Goal: Task Accomplishment & Management: Use online tool/utility

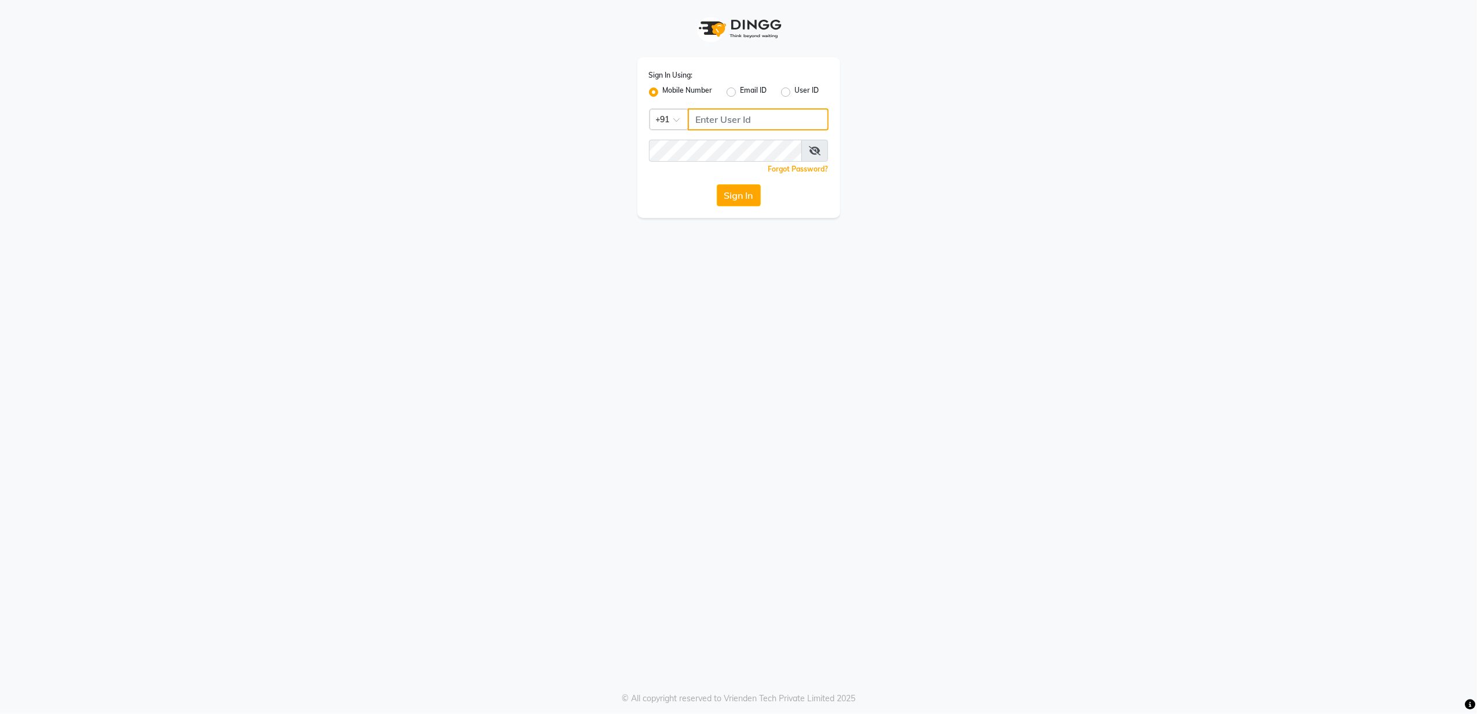
type input "8010688556"
click at [728, 200] on button "Sign In" at bounding box center [739, 195] width 44 height 22
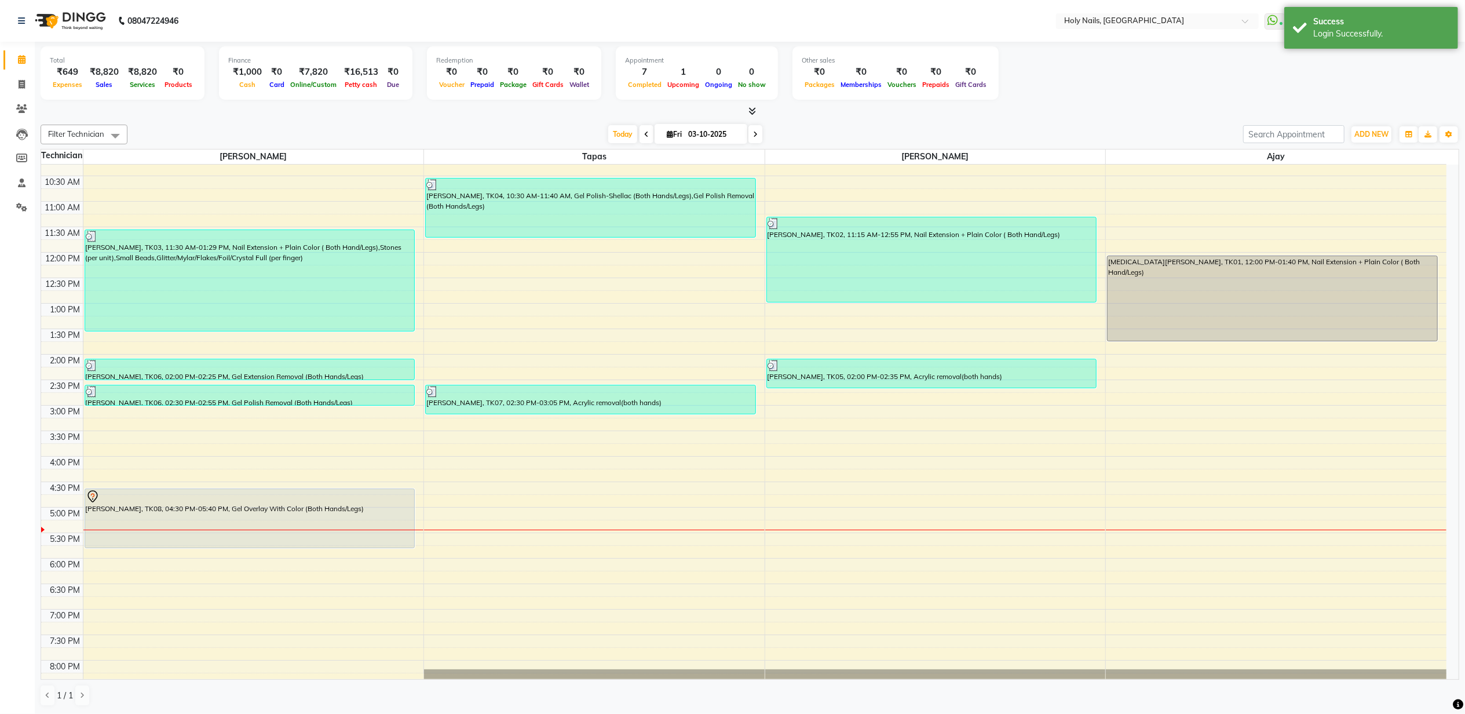
scroll to position [154, 0]
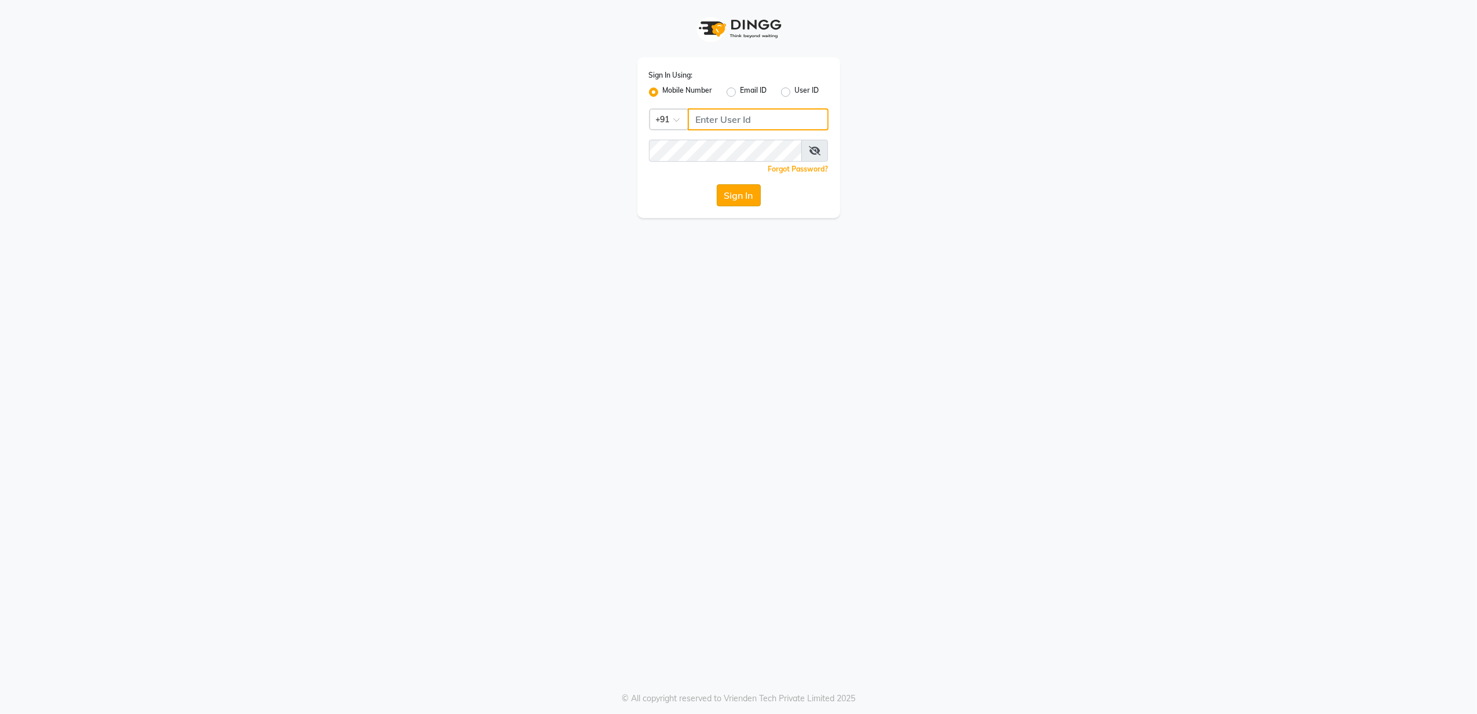
type input "8010688556"
click at [727, 185] on button "Sign In" at bounding box center [739, 195] width 44 height 22
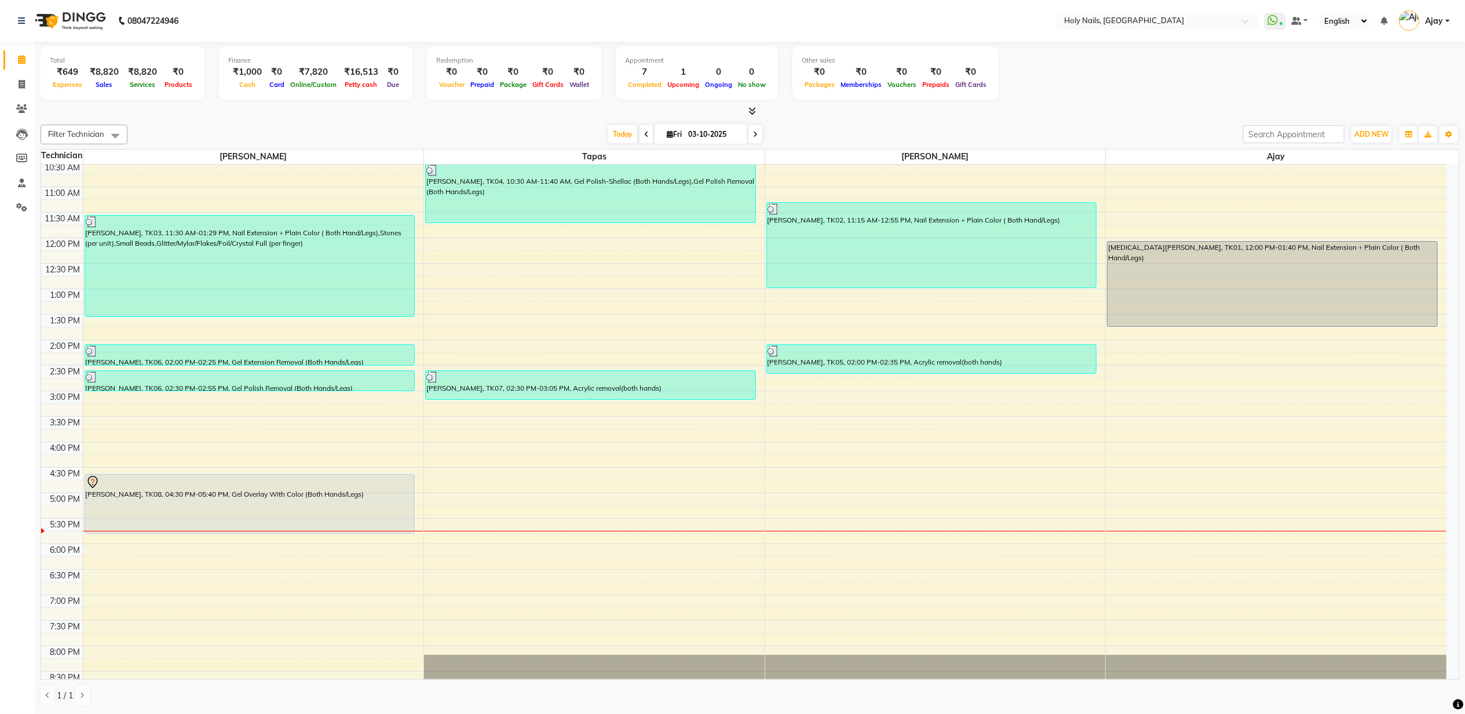
scroll to position [154, 0]
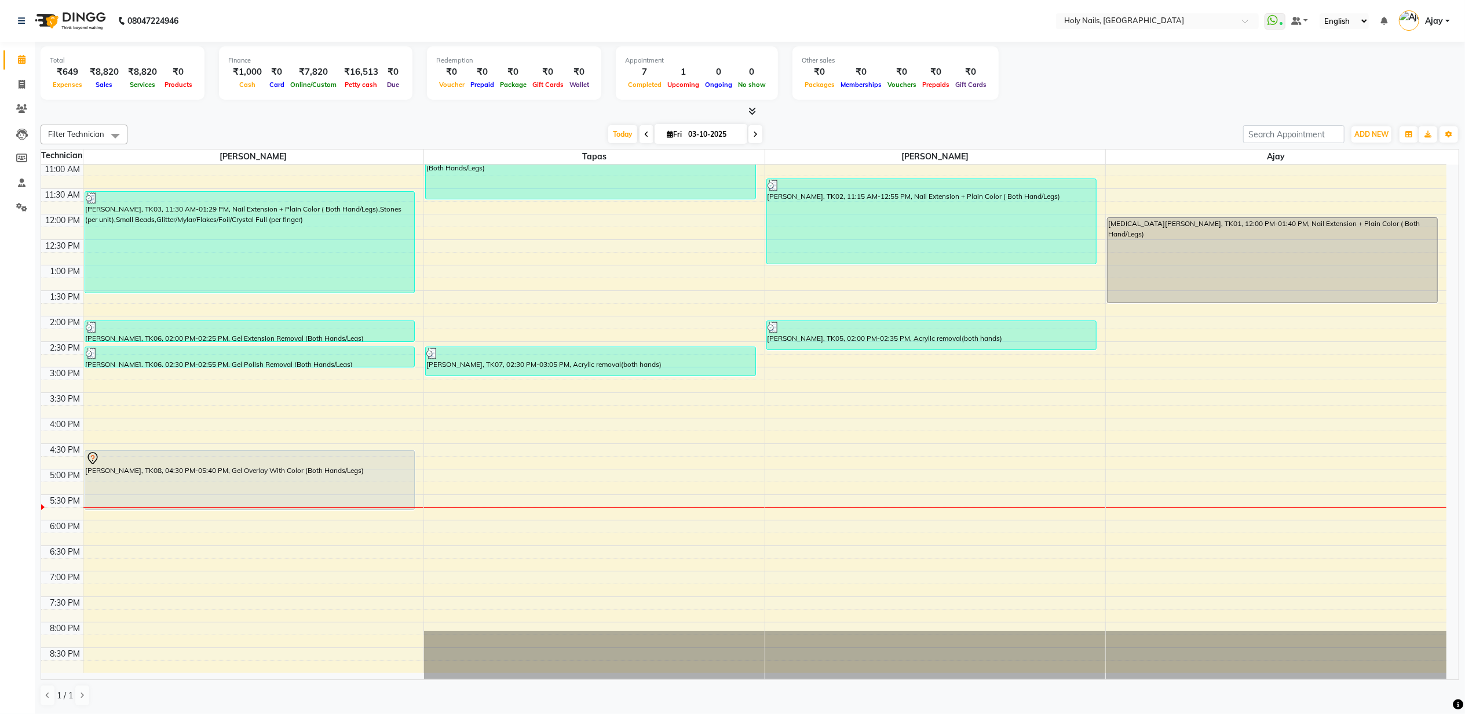
click at [538, 497] on div "8:00 AM 8:30 AM 9:00 AM 9:30 AM 10:00 AM 10:30 AM 11:00 AM 11:30 AM 12:00 PM 12…" at bounding box center [744, 341] width 1406 height 662
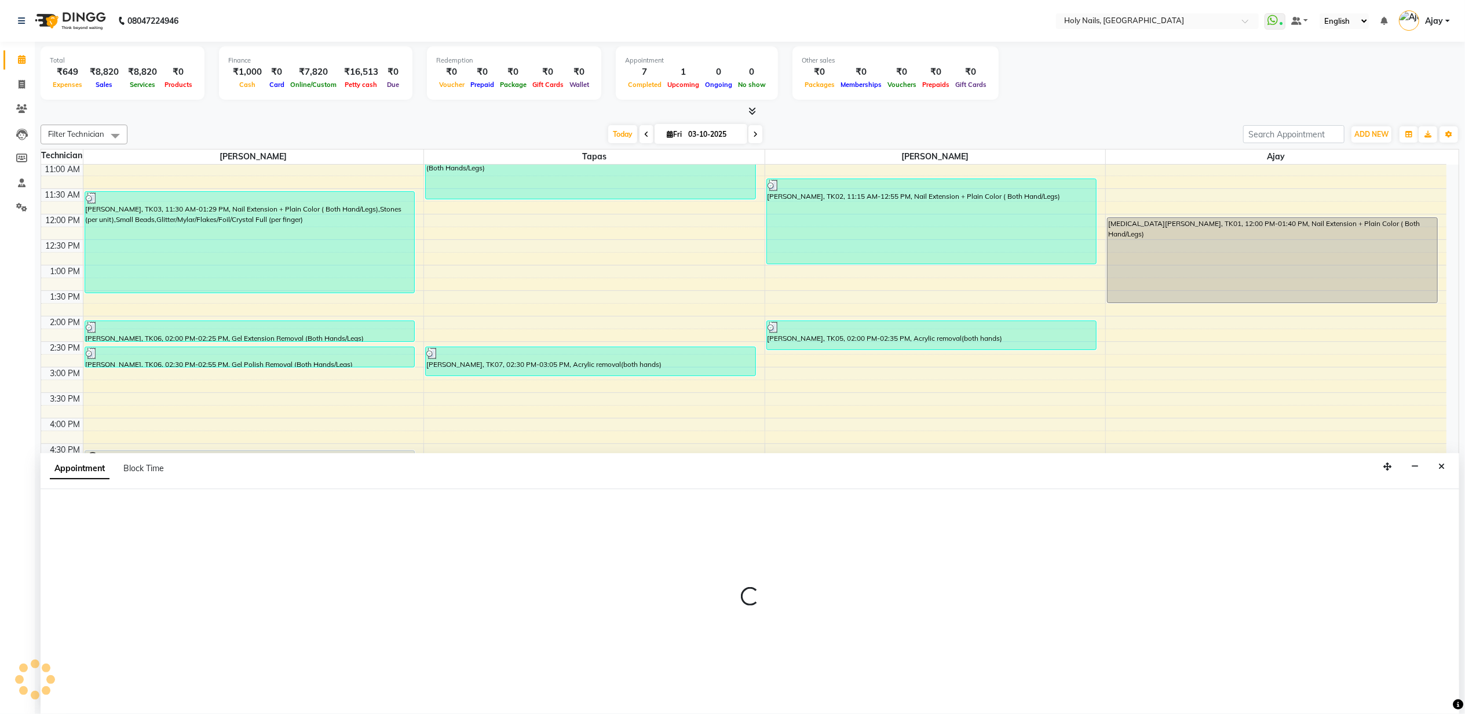
scroll to position [1, 0]
select select "43996"
select select "1035"
select select "tentative"
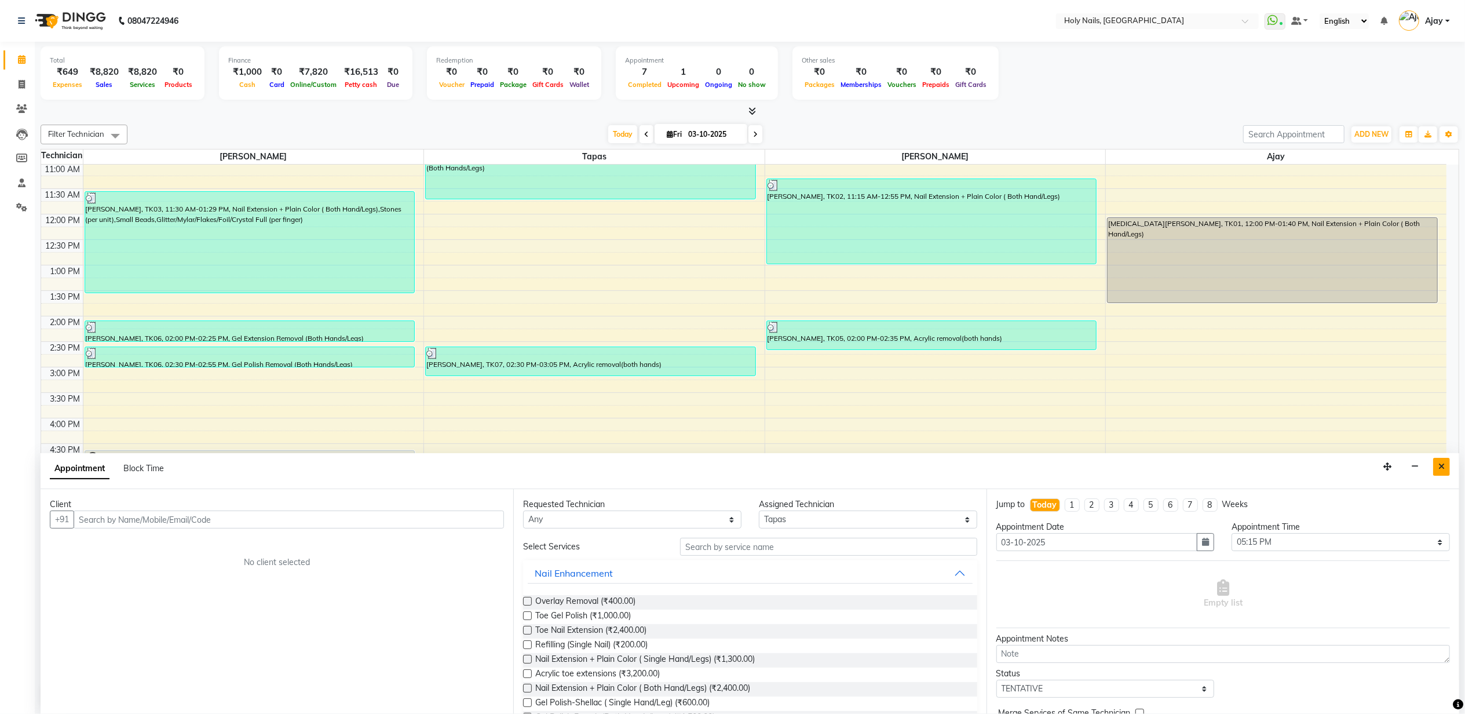
click at [1442, 466] on icon "Close" at bounding box center [1442, 466] width 6 height 8
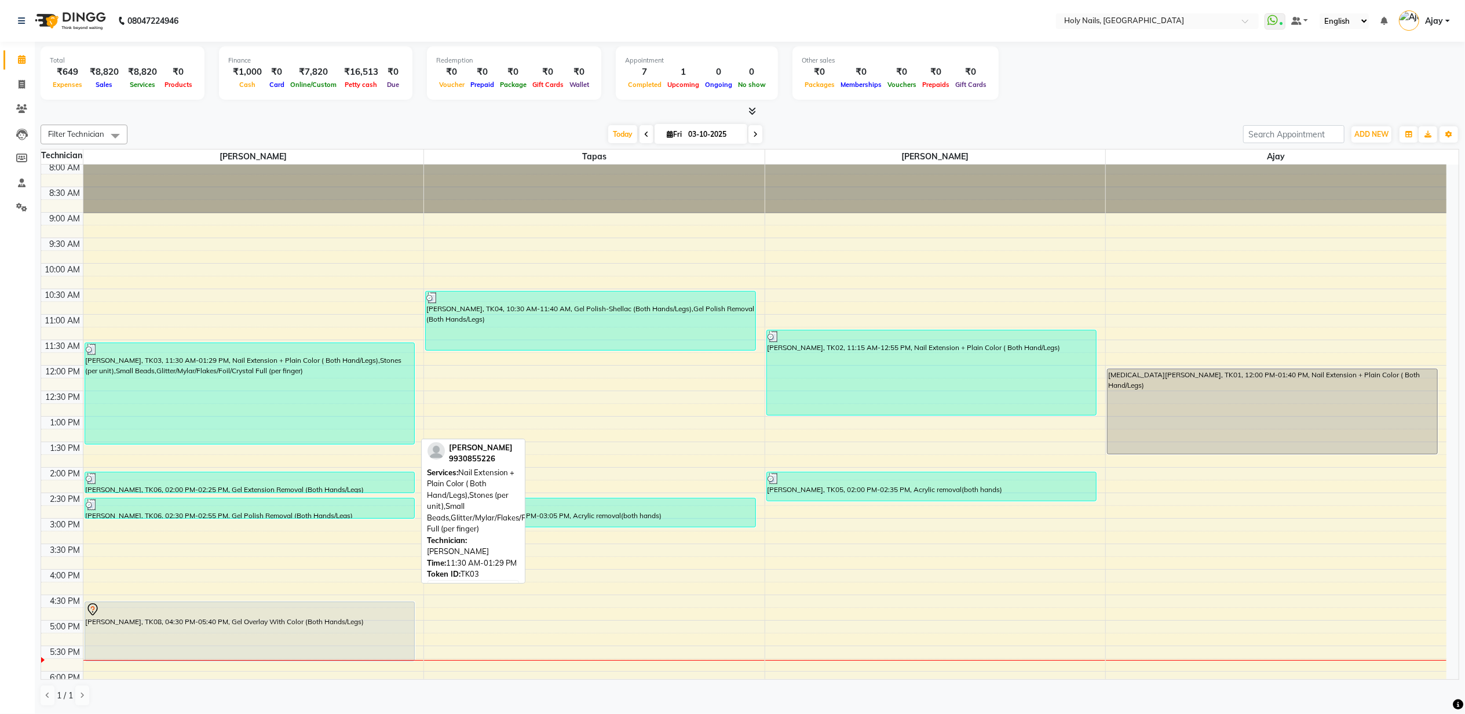
scroll to position [0, 0]
